Goal: Task Accomplishment & Management: Manage account settings

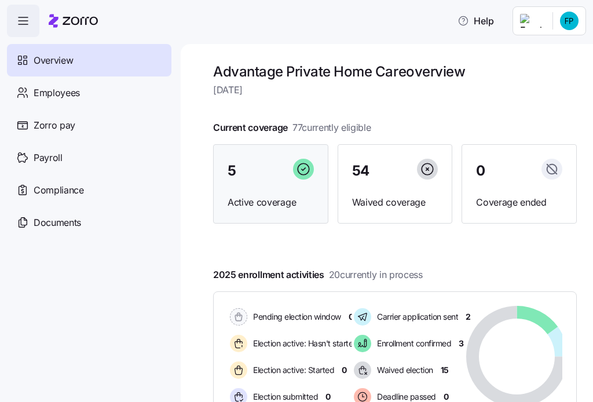
click at [266, 196] on span "Active coverage" at bounding box center [270, 202] width 86 height 14
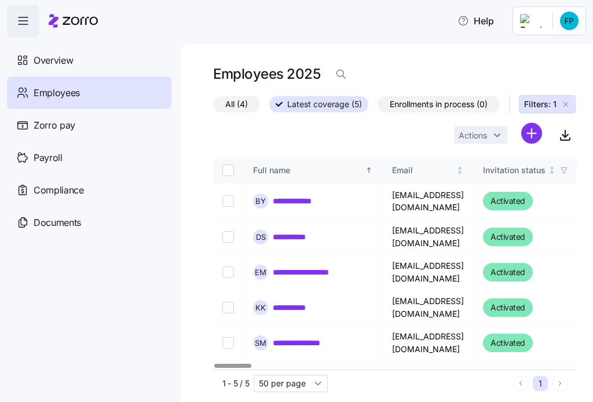
click at [339, 105] on span "Latest coverage (5)" at bounding box center [324, 104] width 75 height 15
click at [269, 108] on input "Latest coverage (5)" at bounding box center [269, 108] width 0 height 0
click at [409, 101] on span "Enrollments in process (0)" at bounding box center [439, 104] width 98 height 15
click at [377, 107] on input "Enrollments in process (0)" at bounding box center [377, 107] width 0 height 0
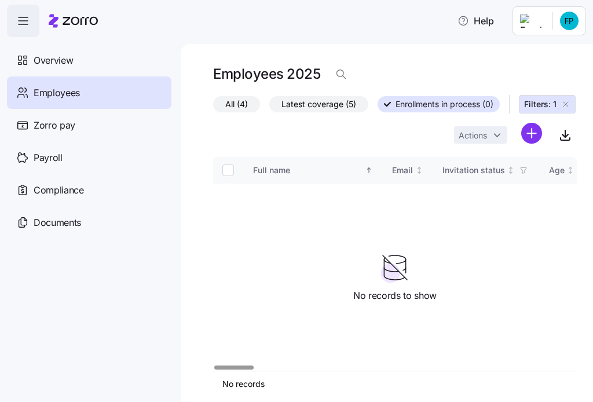
click at [58, 96] on span "Employees" at bounding box center [57, 93] width 46 height 14
click at [58, 60] on span "Overview" at bounding box center [53, 60] width 39 height 14
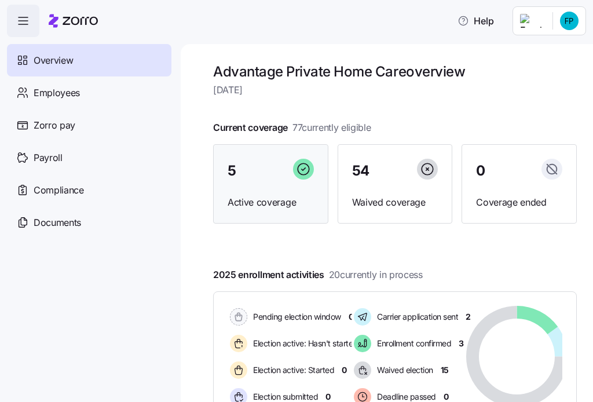
scroll to position [96, 0]
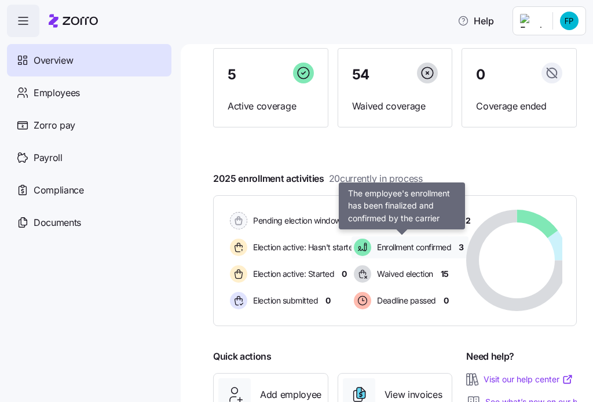
click at [430, 247] on span "Enrollment confirmed" at bounding box center [412, 247] width 78 height 12
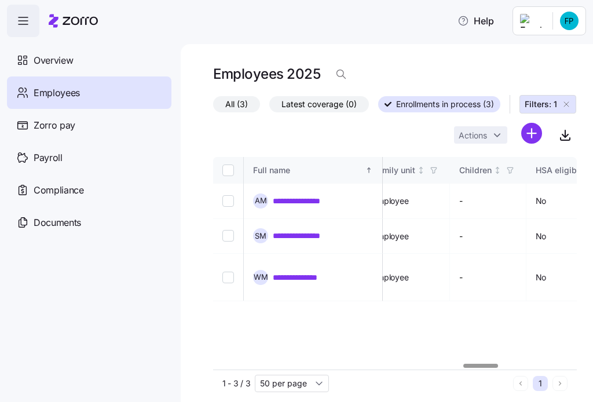
scroll to position [0, 2630]
click at [496, 364] on div at bounding box center [487, 366] width 35 height 4
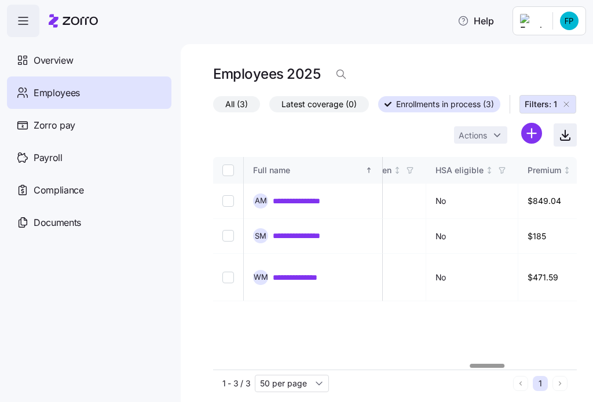
click at [560, 131] on icon "button" at bounding box center [565, 135] width 14 height 14
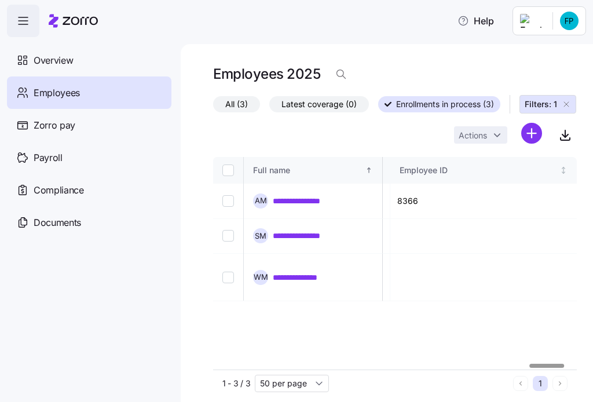
scroll to position [0, 3276]
click at [570, 362] on div at bounding box center [395, 365] width 364 height 7
click at [59, 96] on span "Employees" at bounding box center [57, 93] width 46 height 14
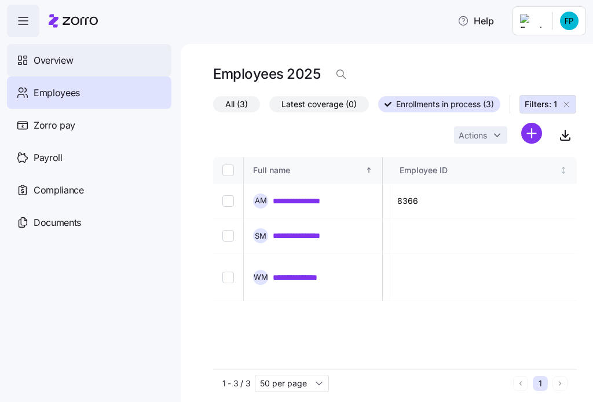
click at [61, 58] on span "Overview" at bounding box center [53, 60] width 39 height 14
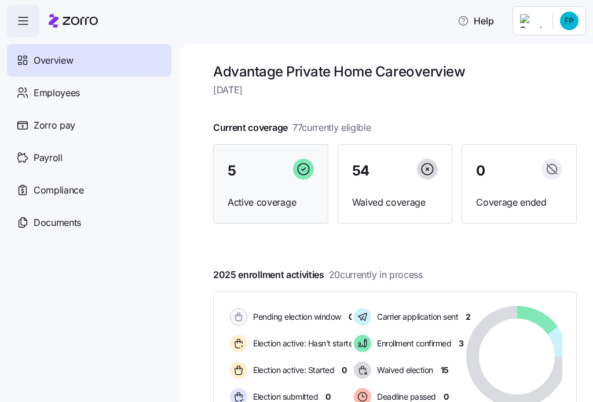
scroll to position [96, 0]
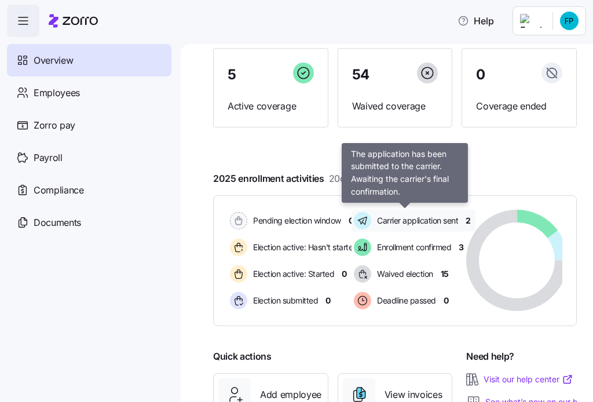
click at [405, 219] on span "Carrier application sent" at bounding box center [415, 221] width 85 height 12
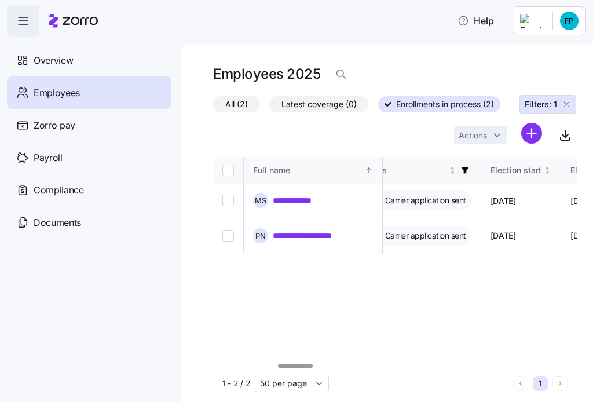
scroll to position [0, 659]
click at [306, 364] on div at bounding box center [295, 366] width 34 height 4
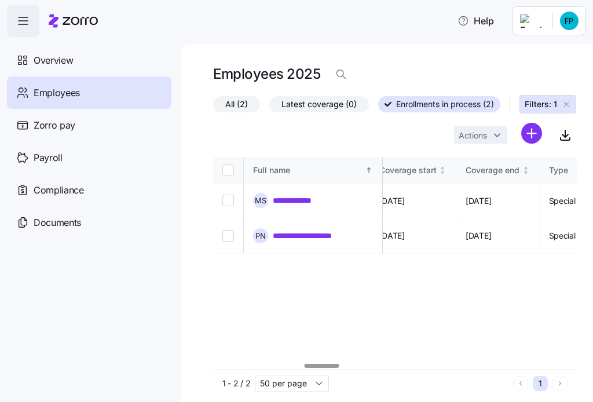
scroll to position [0, 937]
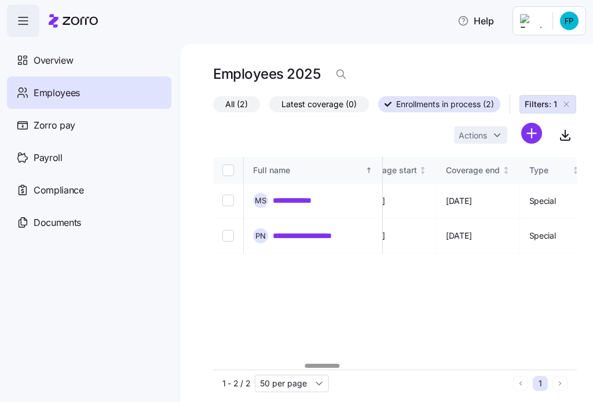
click at [322, 362] on div at bounding box center [395, 365] width 364 height 7
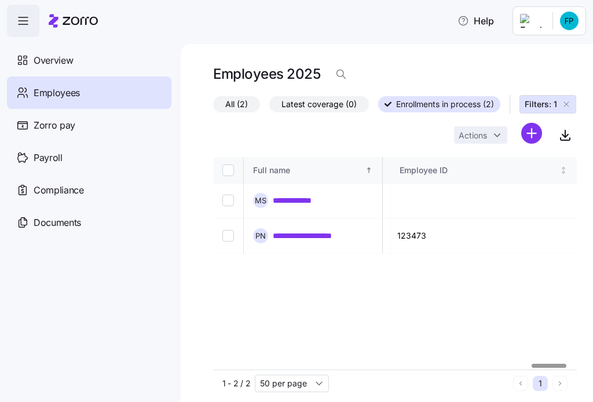
scroll to position [0, 3293]
click at [567, 364] on div at bounding box center [550, 366] width 34 height 4
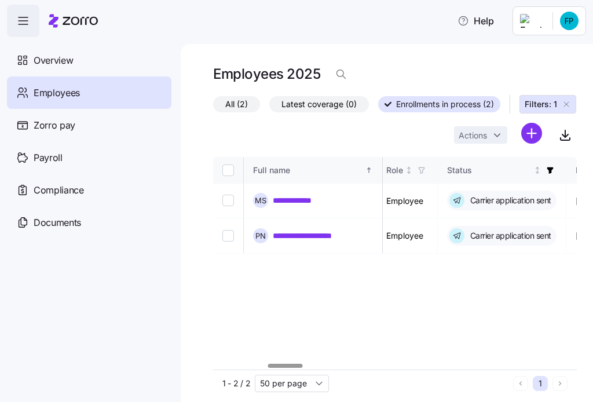
scroll to position [0, 554]
click at [284, 368] on div at bounding box center [285, 366] width 34 height 4
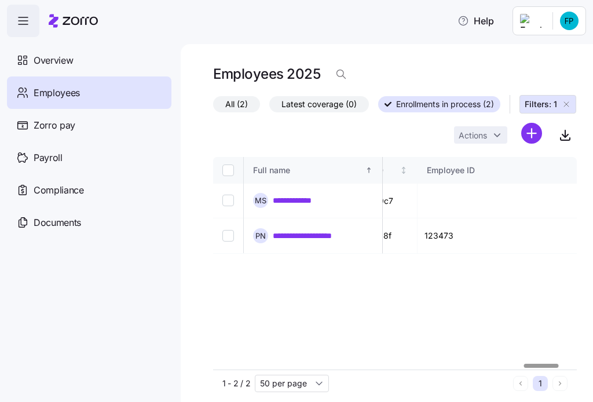
scroll to position [0, 3293]
click at [557, 364] on div at bounding box center [550, 366] width 34 height 4
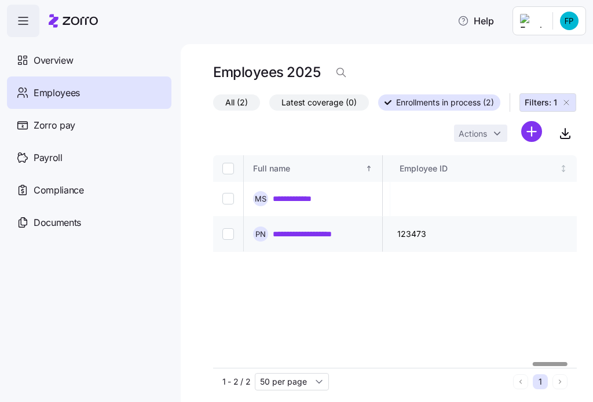
scroll to position [0, 0]
